Goal: Information Seeking & Learning: Find specific fact

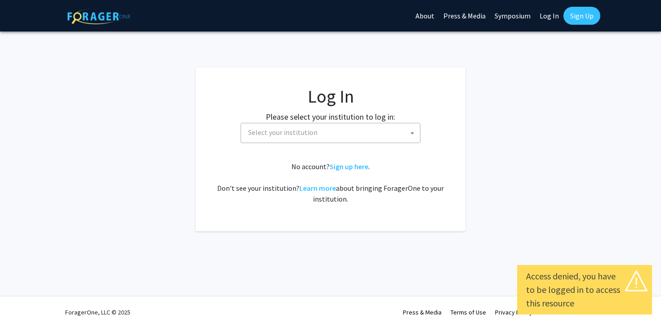
click at [553, 18] on link "Log In" at bounding box center [549, 15] width 28 height 31
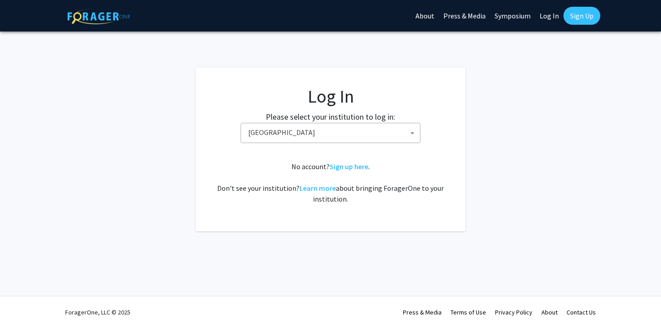
click at [549, 18] on link "Log In" at bounding box center [549, 15] width 28 height 31
click at [364, 138] on span "Baylor University" at bounding box center [332, 132] width 175 height 18
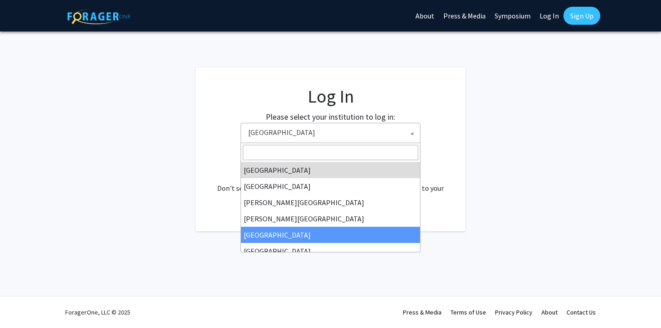
select select "6"
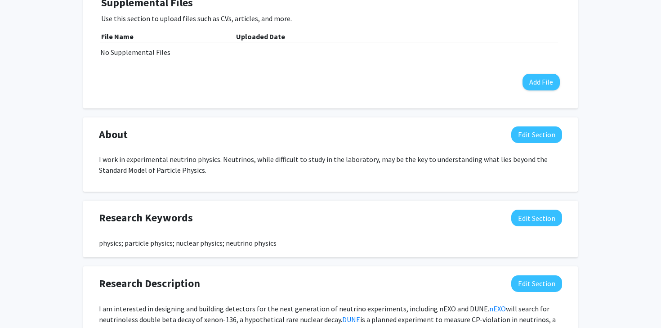
scroll to position [274, 0]
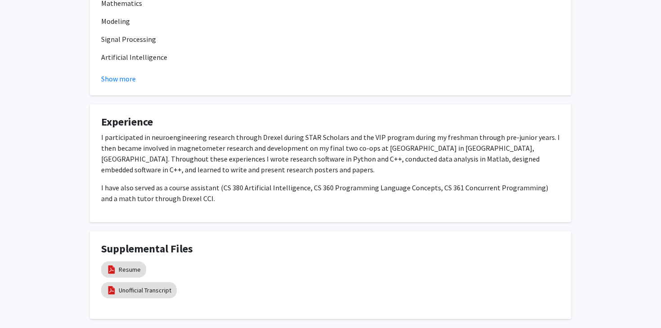
scroll to position [493, 0]
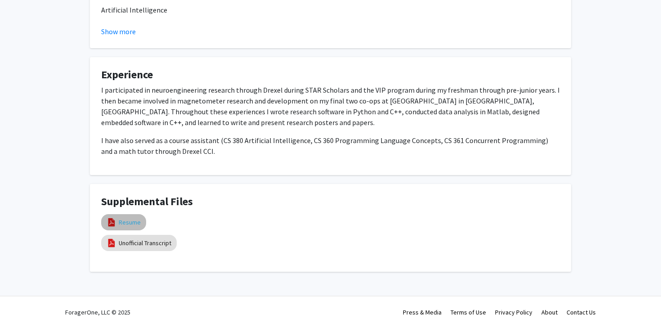
click at [137, 218] on link "Resume" at bounding box center [130, 222] width 22 height 9
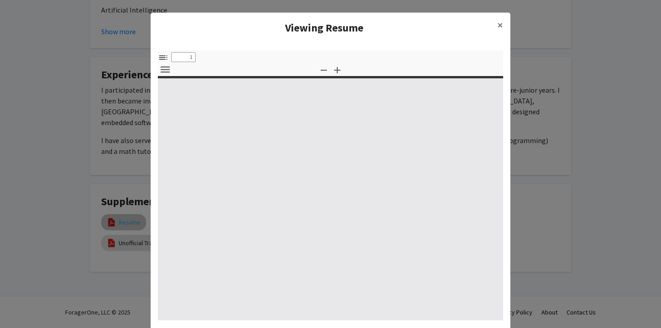
select select "custom"
type input "0"
select select "custom"
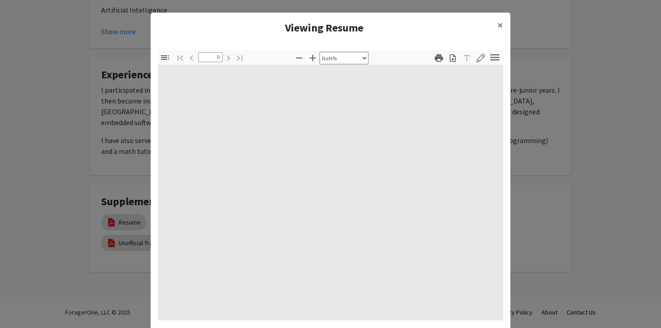
type input "1"
select select "auto"
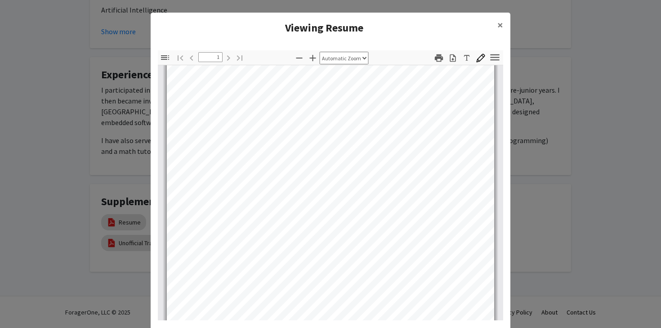
scroll to position [177, 0]
click at [498, 29] on span "×" at bounding box center [501, 25] width 6 height 14
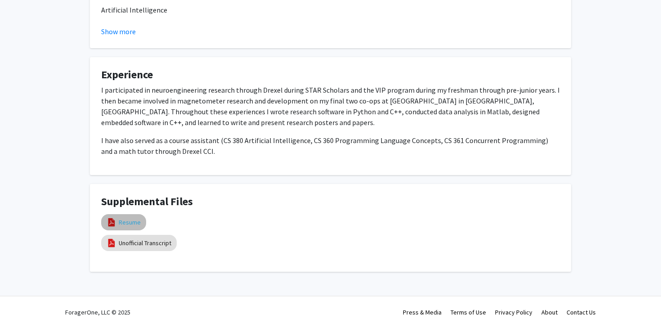
click at [119, 221] on link "Resume" at bounding box center [130, 222] width 22 height 9
select select "custom"
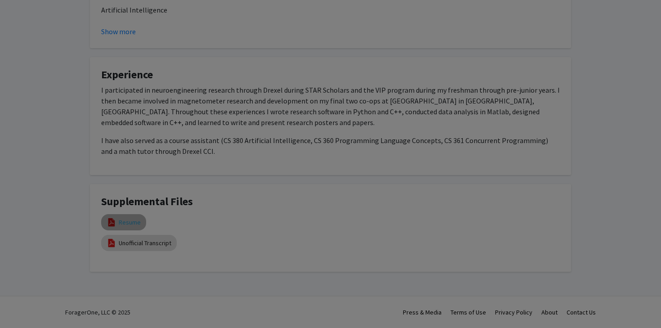
type input "0"
select select "custom"
type input "1"
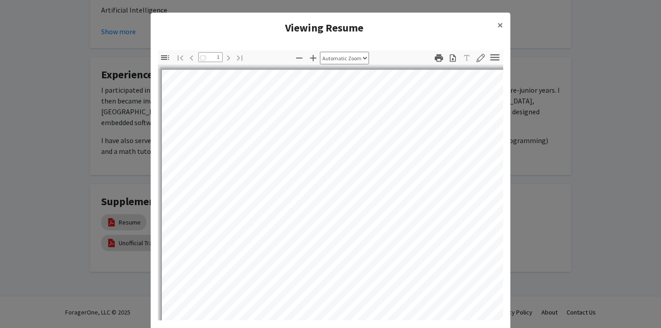
select select "auto"
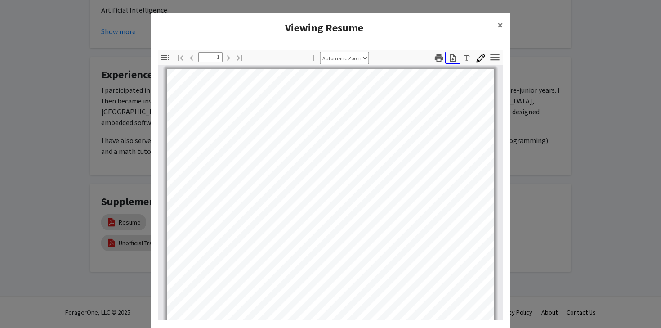
click at [454, 59] on icon "button" at bounding box center [453, 58] width 9 height 9
